Goal: Transaction & Acquisition: Register for event/course

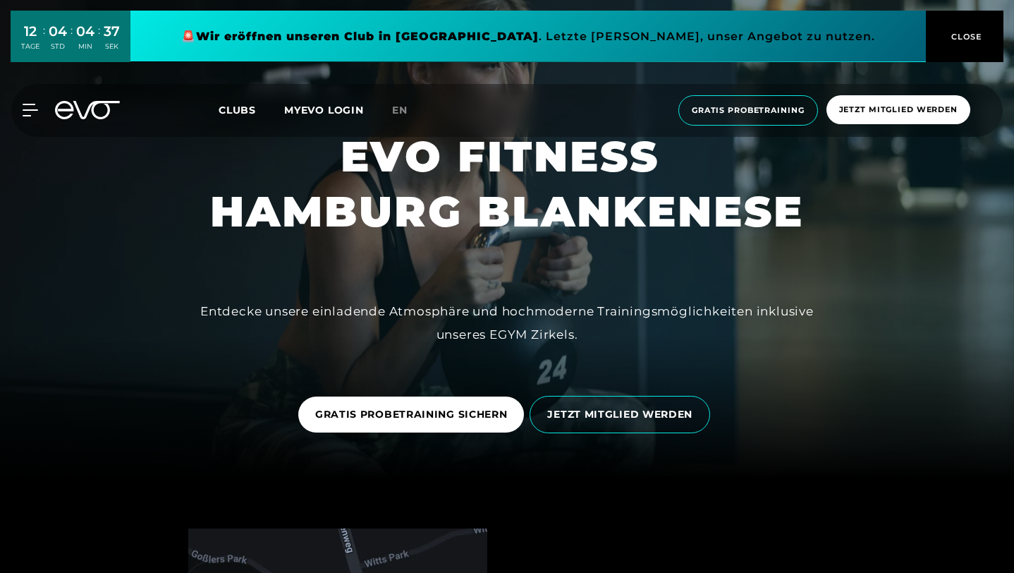
scroll to position [175, 0]
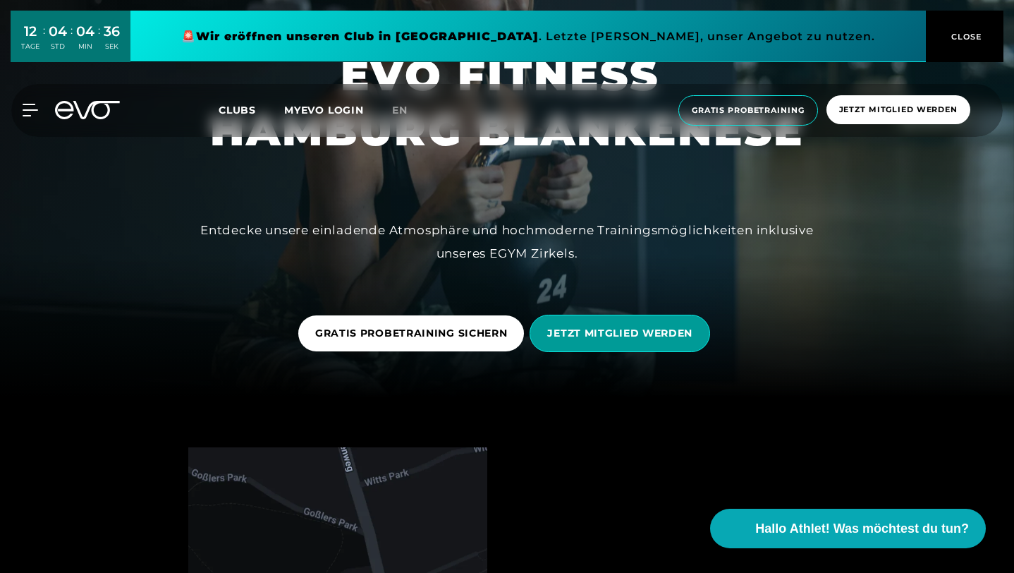
click at [592, 335] on span "JETZT MITGLIED WERDEN" at bounding box center [619, 333] width 145 height 15
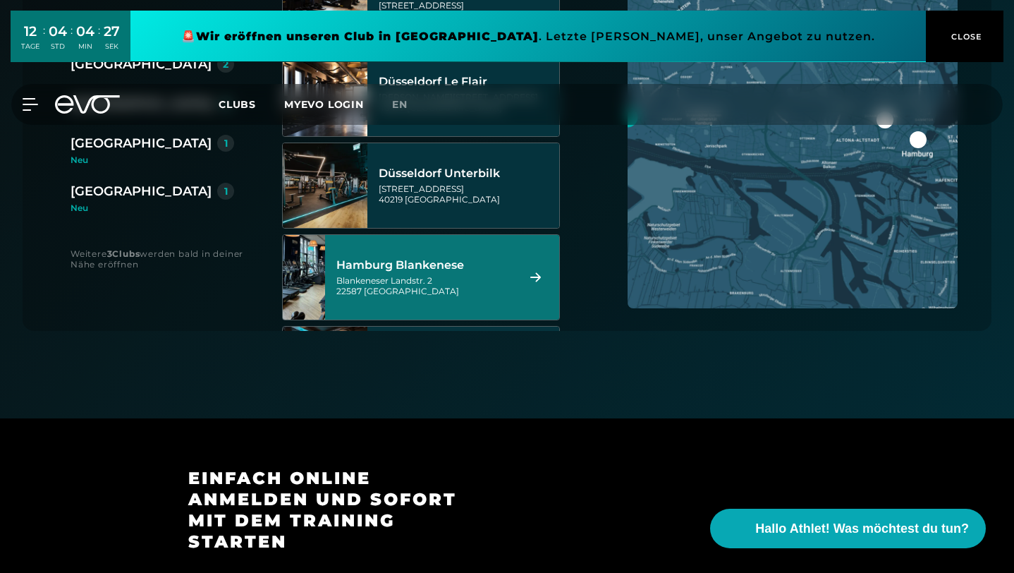
scroll to position [195, 0]
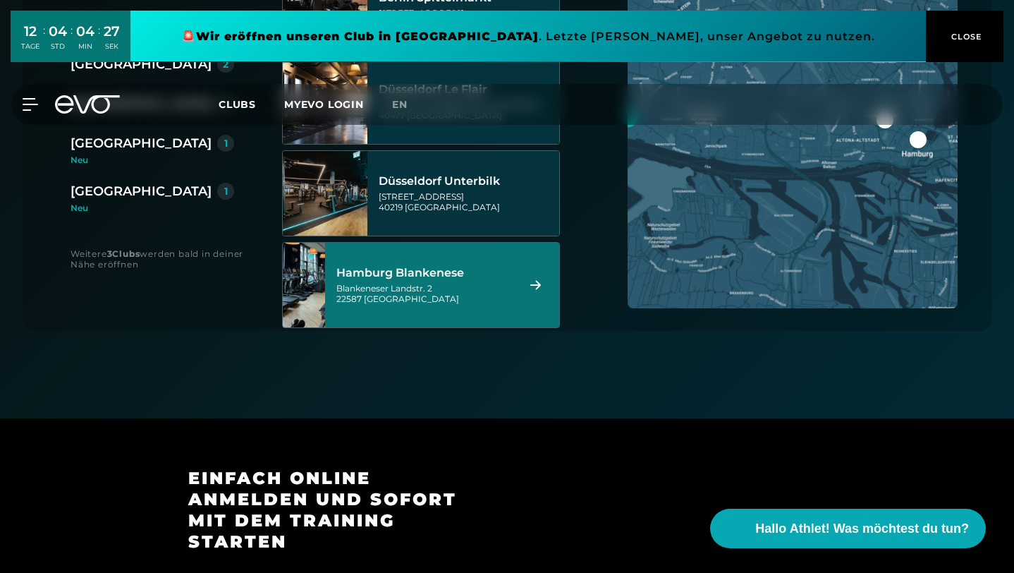
click at [415, 266] on div "Hamburg Blankenese" at bounding box center [424, 273] width 176 height 14
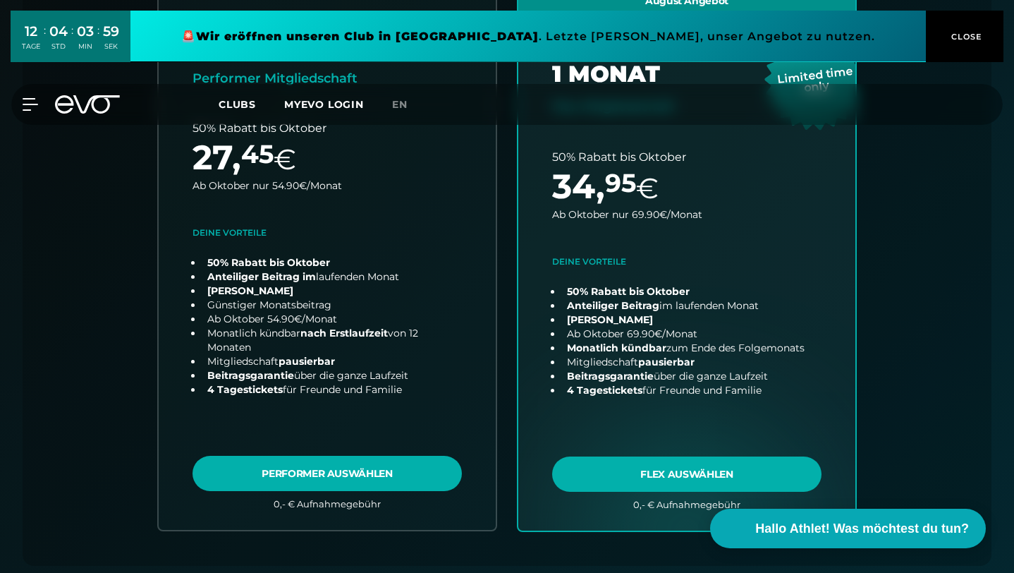
scroll to position [530, 0]
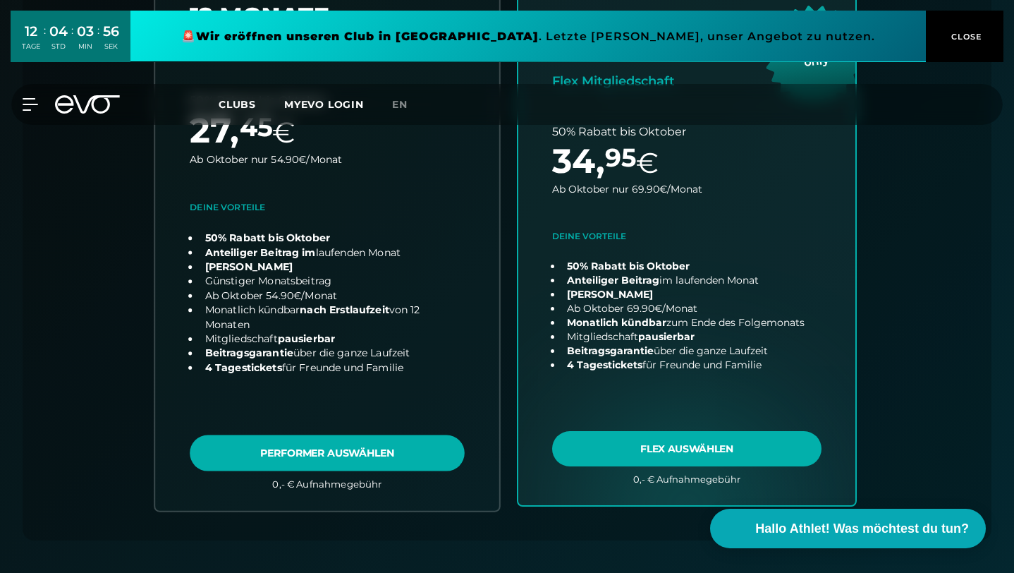
click at [356, 388] on link "choose plan" at bounding box center [327, 233] width 344 height 554
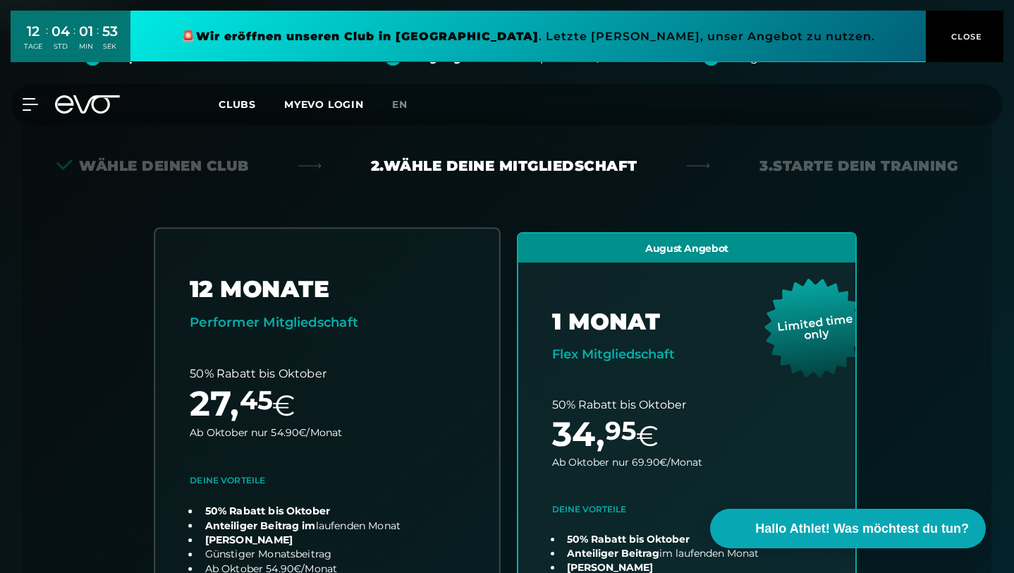
scroll to position [335, 0]
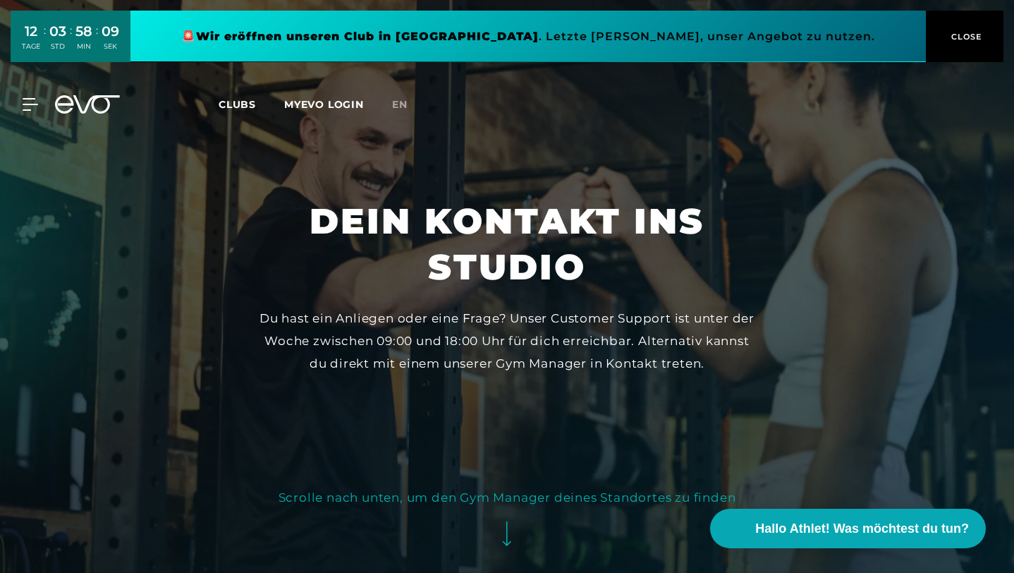
click at [966, 38] on span "CLOSE" at bounding box center [965, 36] width 35 height 13
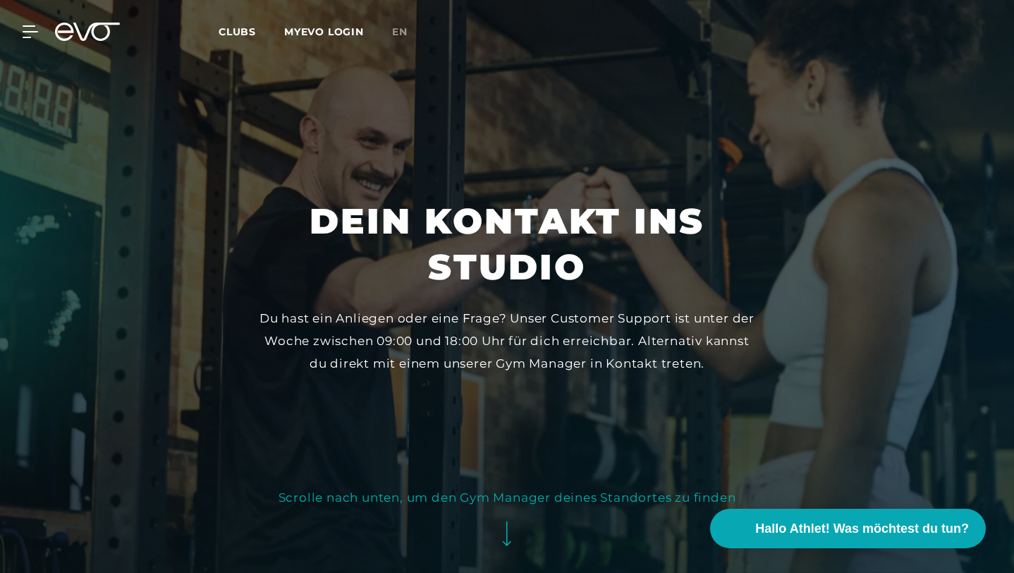
click at [329, 35] on link "MYEVO LOGIN" at bounding box center [324, 31] width 80 height 13
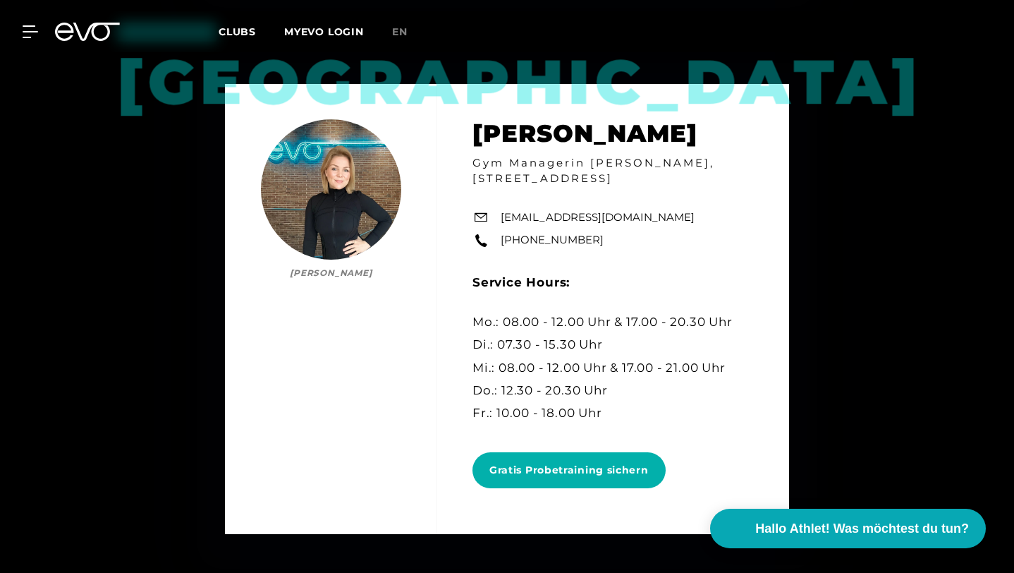
scroll to position [5205, 0]
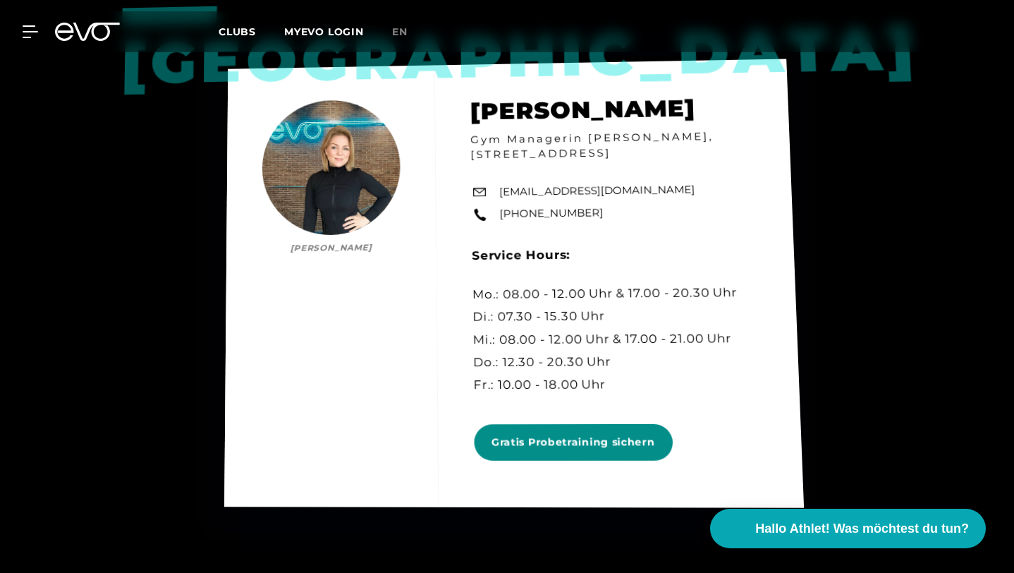
click at [611, 434] on span "Gratis Probetraining sichern" at bounding box center [573, 442] width 164 height 16
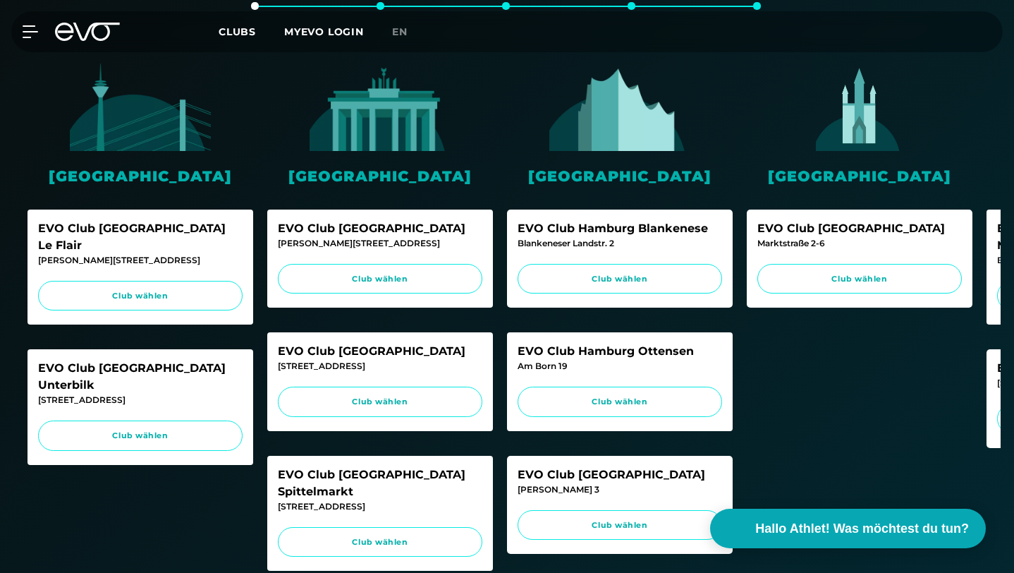
scroll to position [467, 0]
